Goal: Information Seeking & Learning: Find specific fact

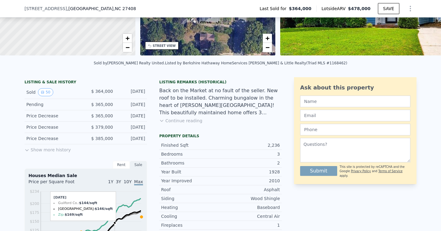
scroll to position [96, 0]
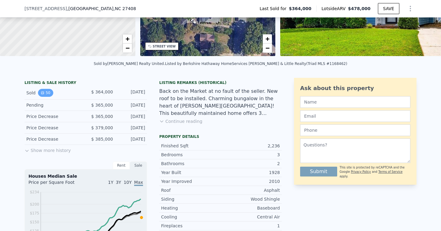
click at [50, 93] on button "50" at bounding box center [45, 93] width 15 height 8
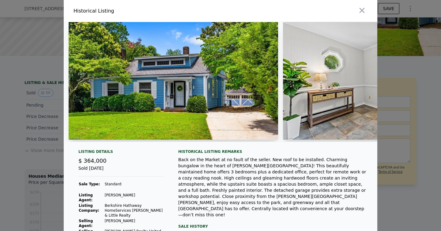
scroll to position [87, 0]
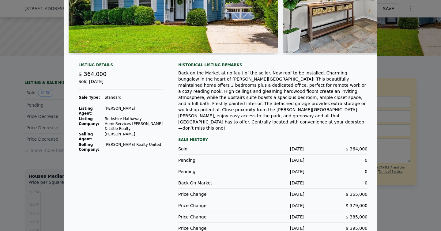
drag, startPoint x: 138, startPoint y: 133, endPoint x: 106, endPoint y: 133, distance: 31.8
click at [106, 133] on td "[PERSON_NAME]" at bounding box center [133, 136] width 59 height 10
copy td "[PERSON_NAME]"
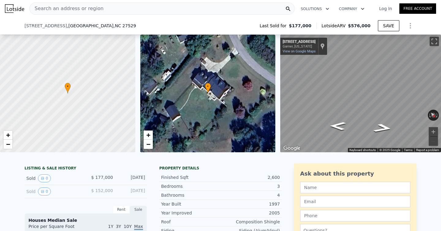
scroll to position [47, 0]
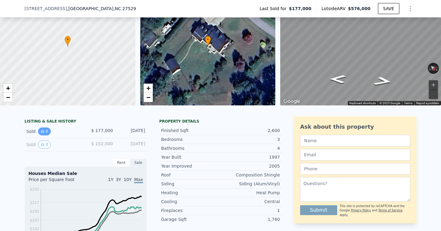
click at [44, 128] on button "0" at bounding box center [44, 131] width 13 height 8
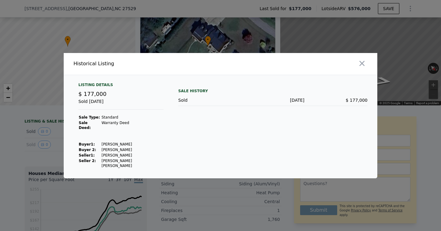
click at [210, 191] on div at bounding box center [220, 115] width 441 height 231
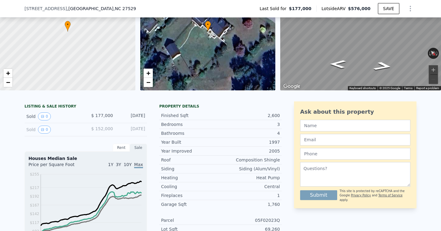
scroll to position [0, 0]
